Goal: Contribute content

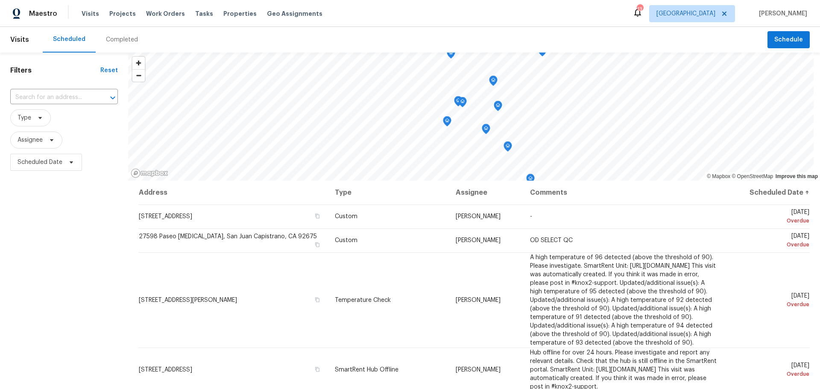
scroll to position [48, 0]
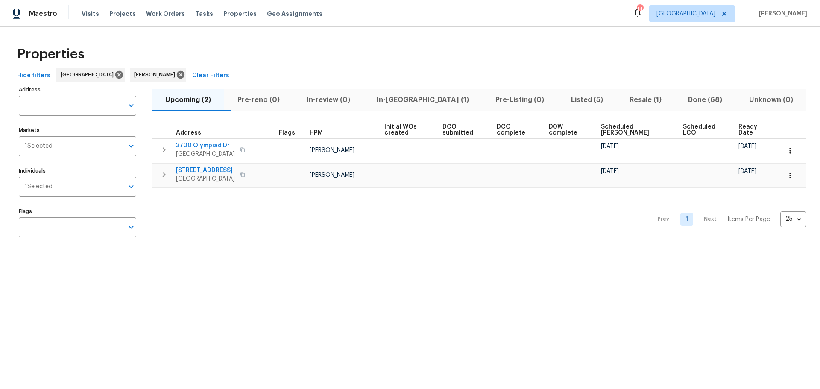
click at [411, 97] on span "In-reno (1)" at bounding box center [422, 100] width 108 height 12
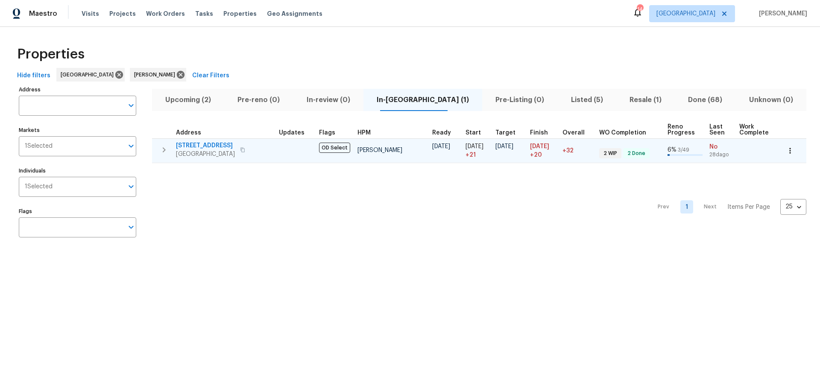
click at [235, 150] on span "Santa Monica, CA 90405" at bounding box center [205, 154] width 59 height 9
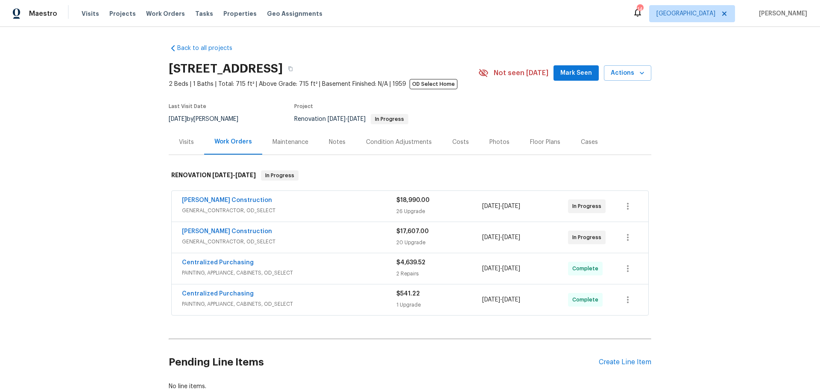
click at [337, 143] on div "Notes" at bounding box center [337, 142] width 17 height 9
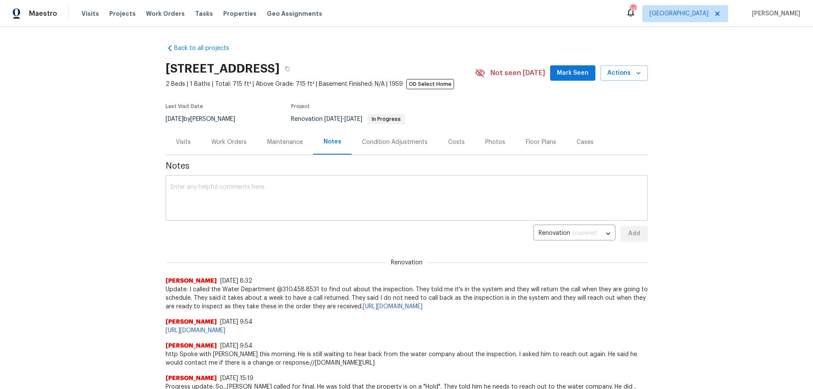
click at [193, 187] on textarea at bounding box center [407, 199] width 472 height 30
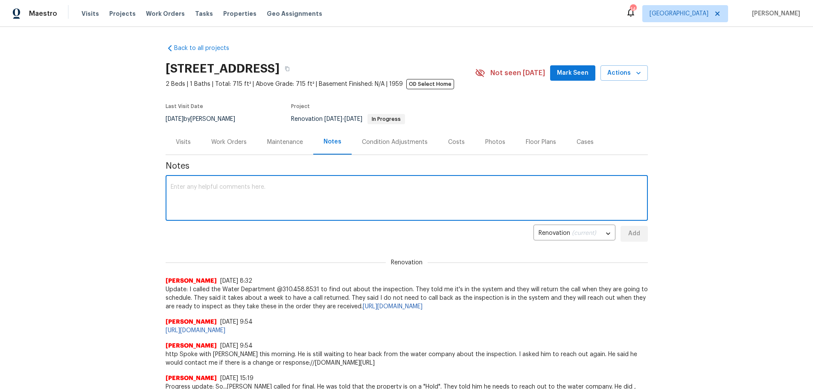
paste textarea "Progress update: We did not pass water inspection. The city wants us to put Vac…"
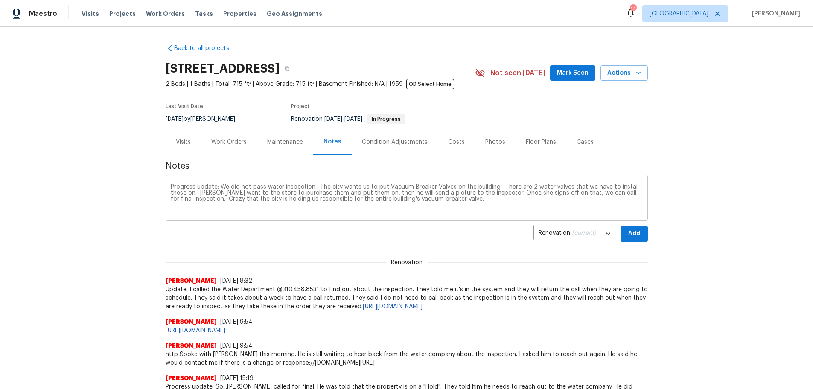
click at [467, 200] on textarea "Progress update: We did not pass water inspection. The city wants us to put Vac…" at bounding box center [407, 199] width 472 height 30
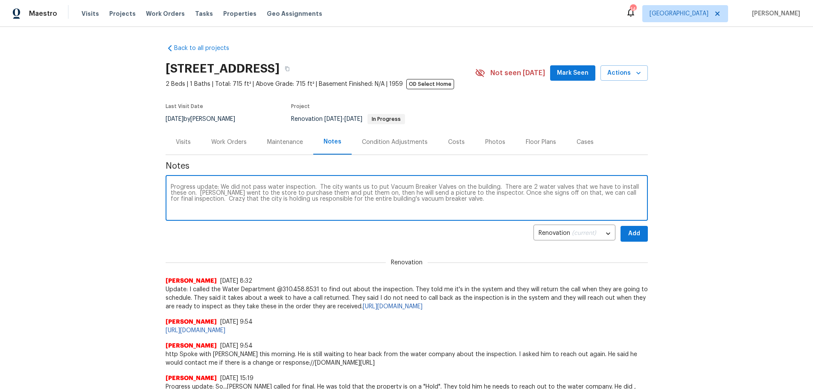
paste textarea "https://opendoor.slack.com/archives/C08TAUS6WCS/p1757520529740579"
type textarea "Progress update: We did not pass water inspection. The city wants us to put Vac…"
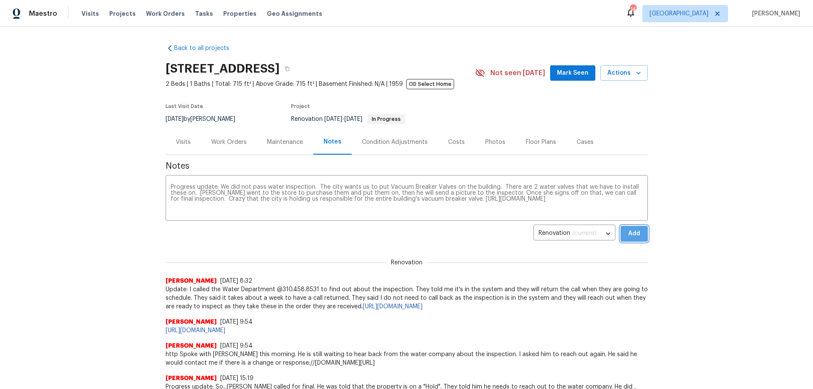
click at [628, 234] on span "Add" at bounding box center [635, 233] width 14 height 11
